Goal: Obtain resource: Obtain resource

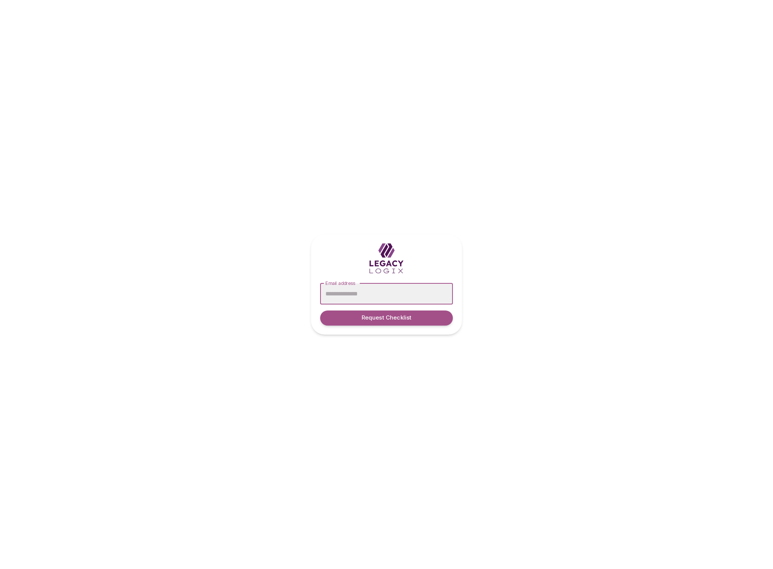
click at [521, 240] on div "Email address Email address Request Checklist" at bounding box center [386, 284] width 773 height 569
